Goal: Task Accomplishment & Management: Use online tool/utility

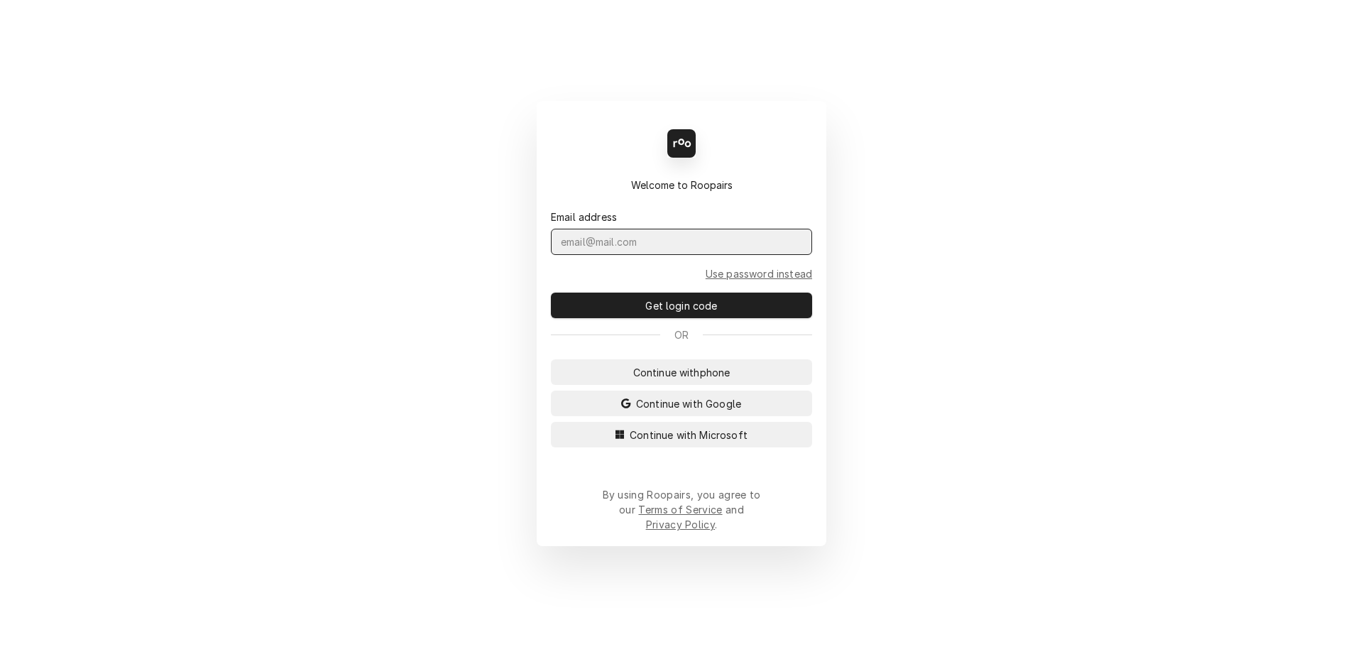
click at [639, 249] on input "Dynamic Content Wrapper" at bounding box center [681, 242] width 261 height 26
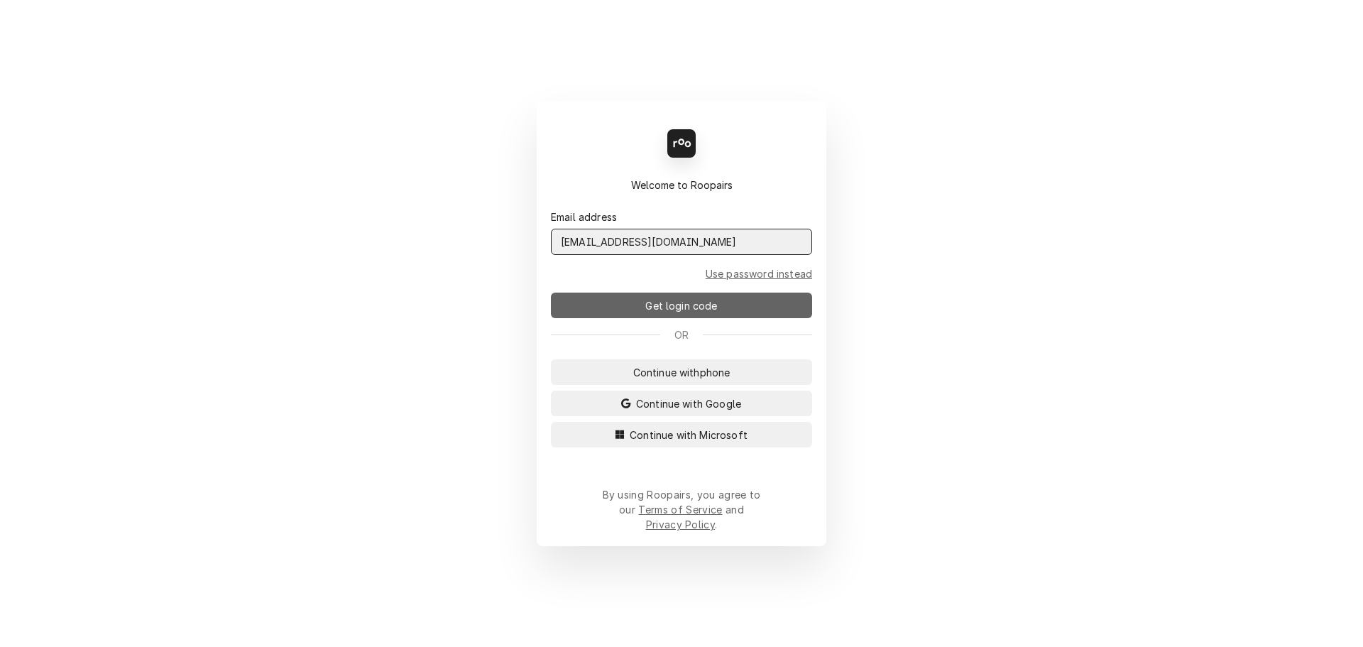
type input "[EMAIL_ADDRESS][DOMAIN_NAME]"
click at [686, 310] on span "Get login code" at bounding box center [680, 305] width 77 height 15
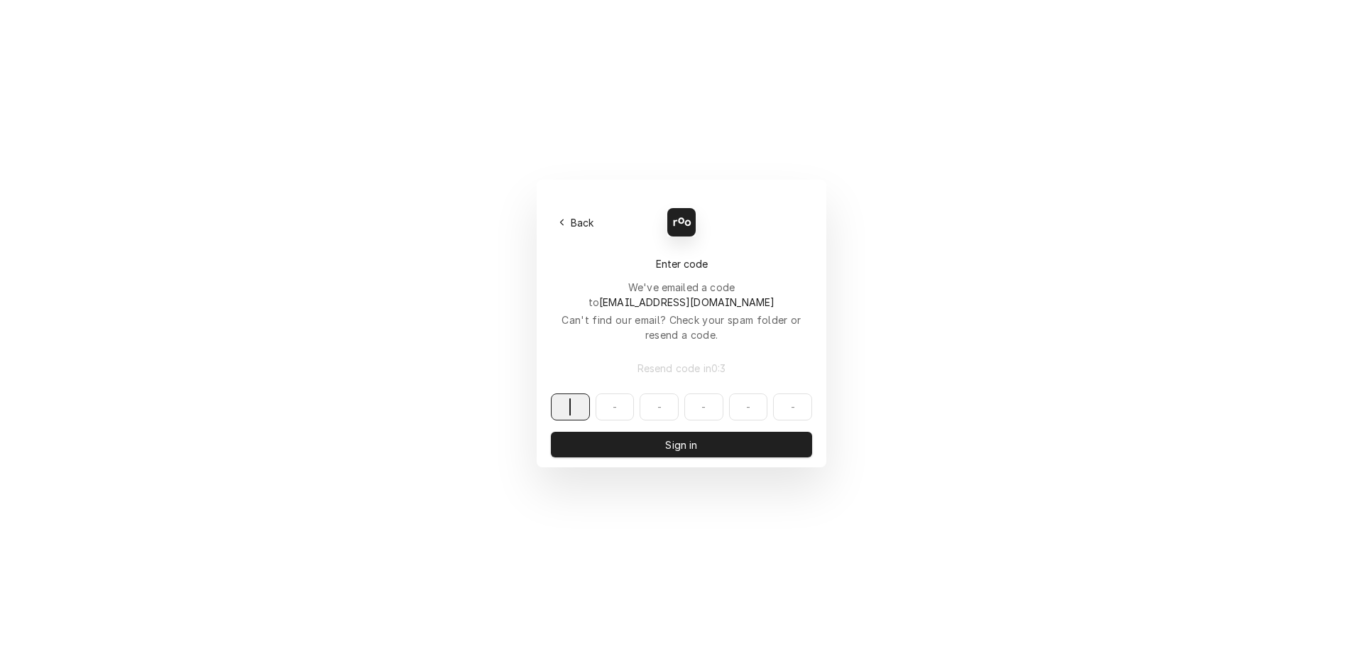
paste input "222114"
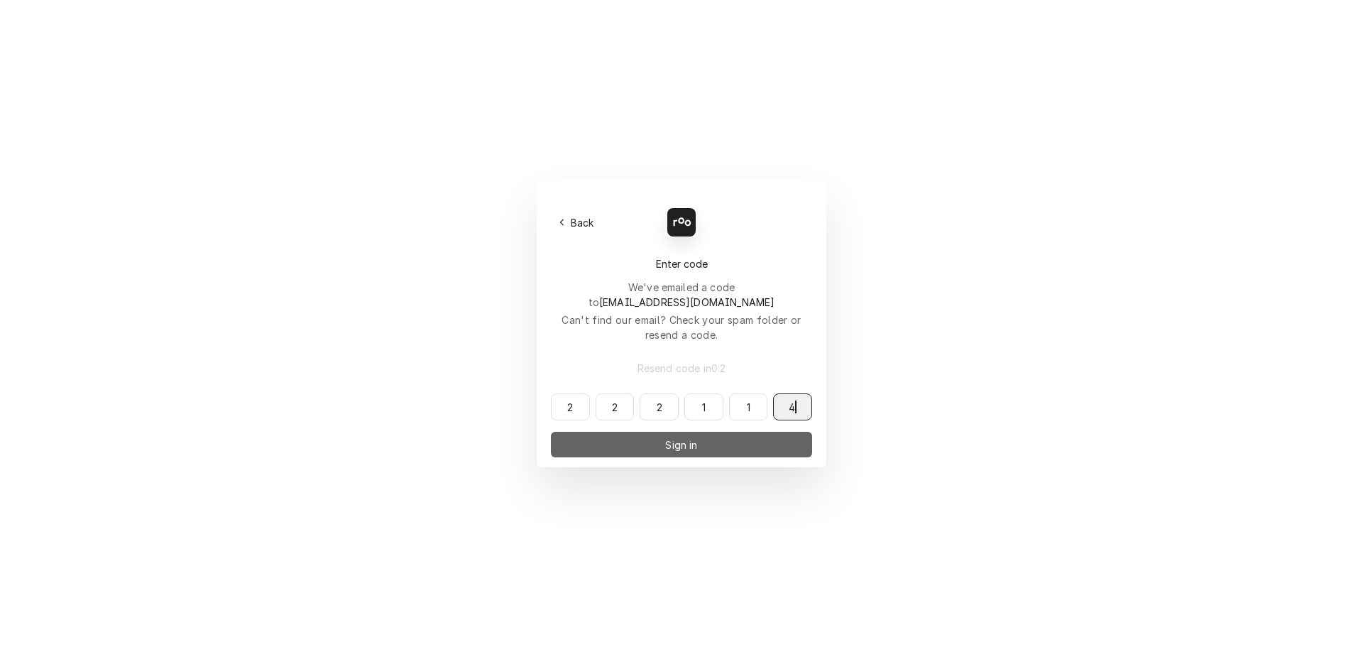
type input "222114"
click at [674, 437] on span "Sign in" at bounding box center [681, 444] width 38 height 15
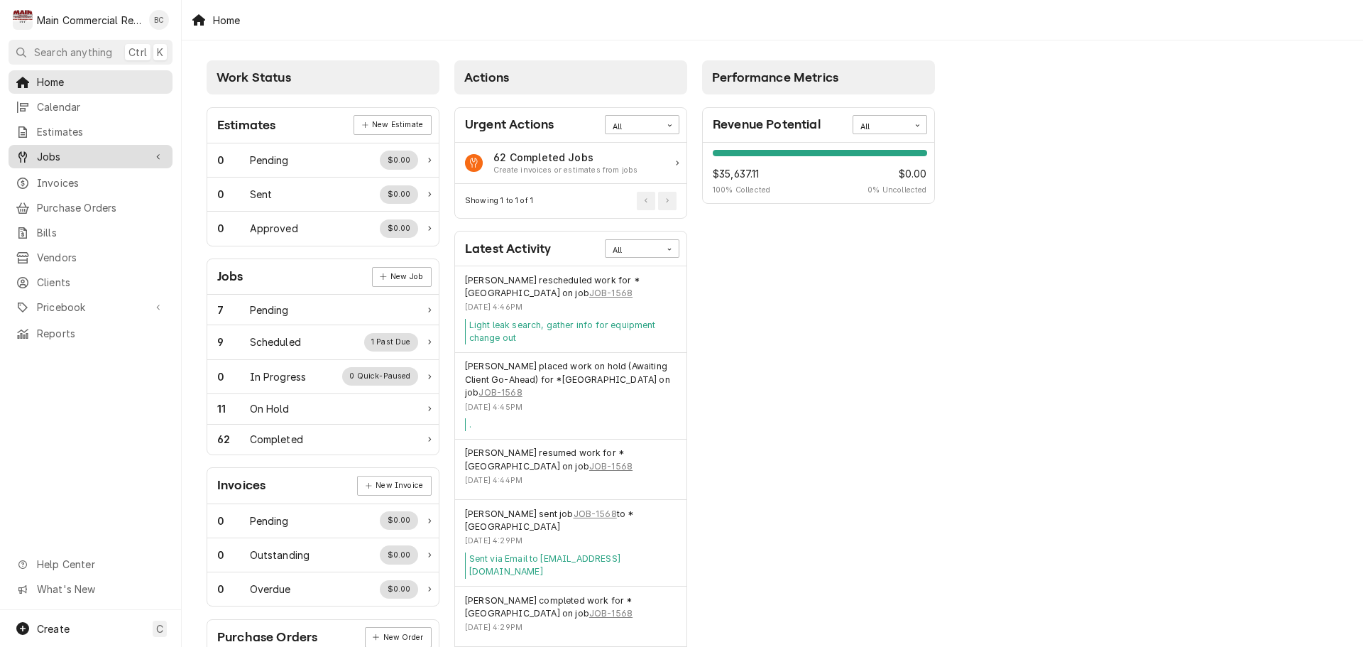
click at [91, 159] on div "Jobs" at bounding box center [90, 157] width 158 height 18
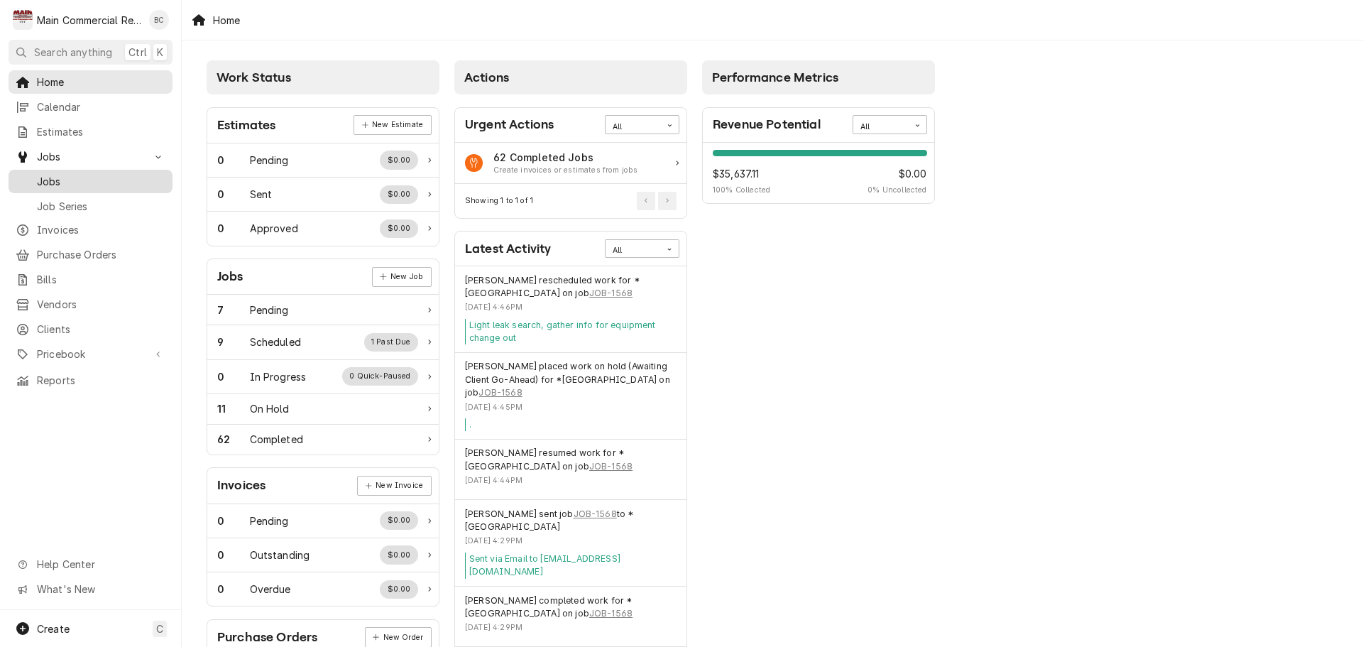
click at [98, 177] on span "Jobs" at bounding box center [101, 181] width 128 height 15
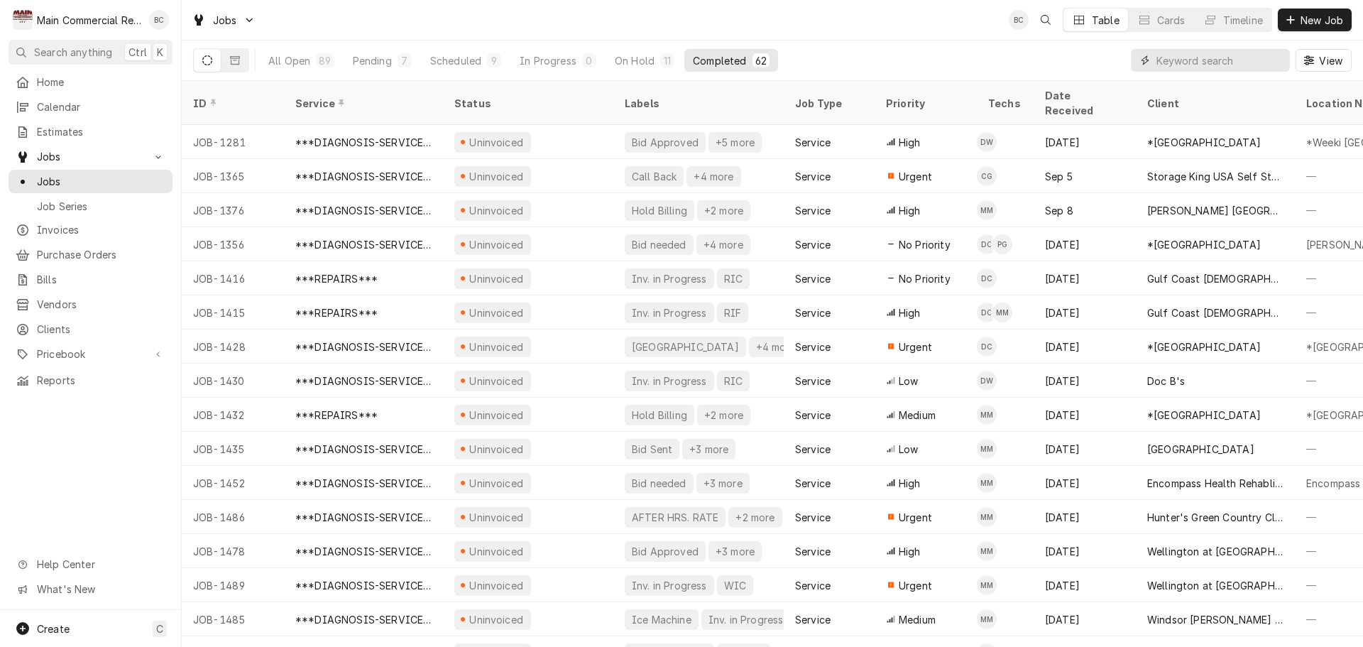
click at [1190, 58] on input "Dynamic Content Wrapper" at bounding box center [1219, 60] width 126 height 23
type input "bill out"
